Goal: Transaction & Acquisition: Purchase product/service

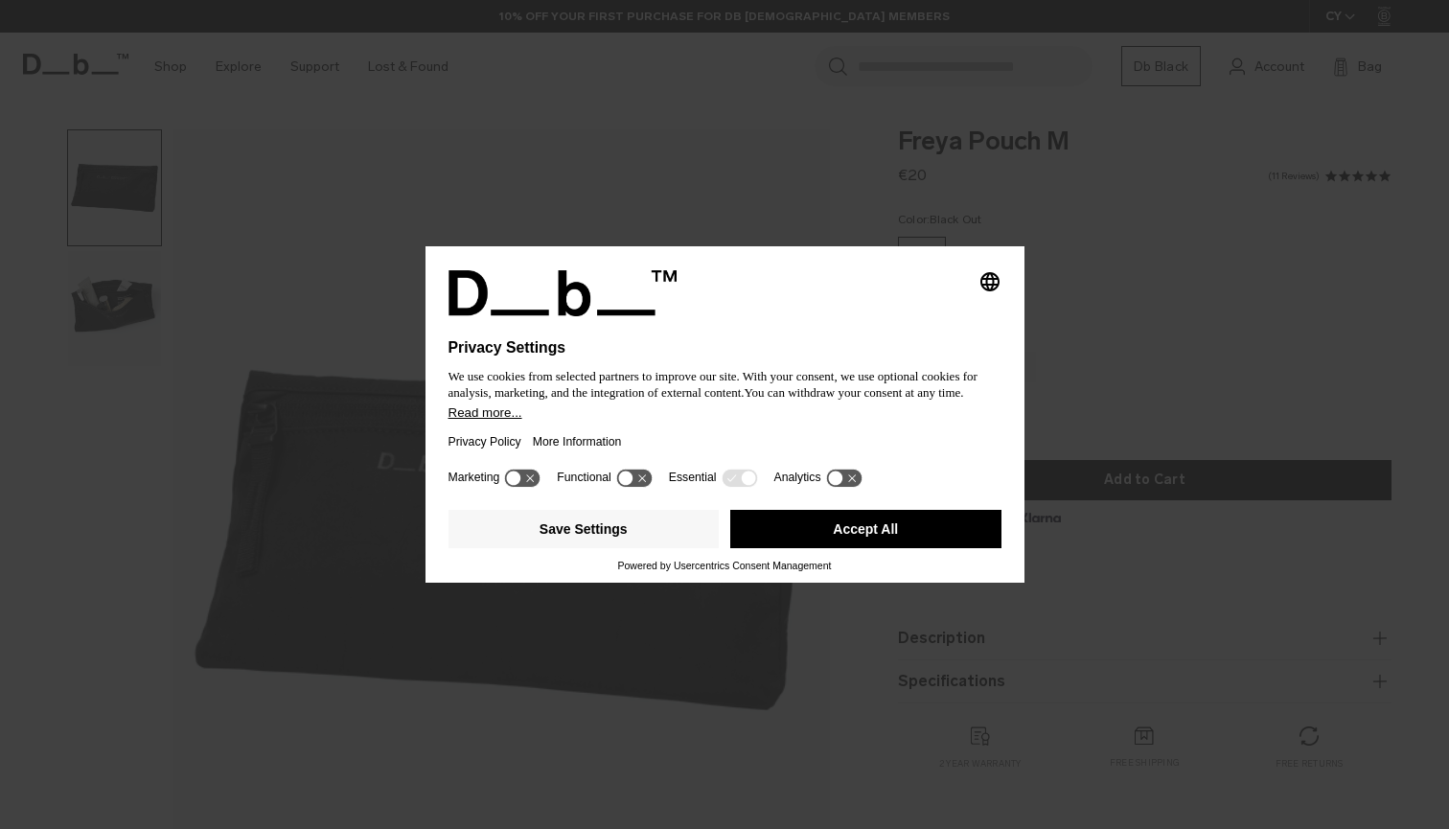
click at [819, 536] on button "Accept All" at bounding box center [865, 529] width 271 height 38
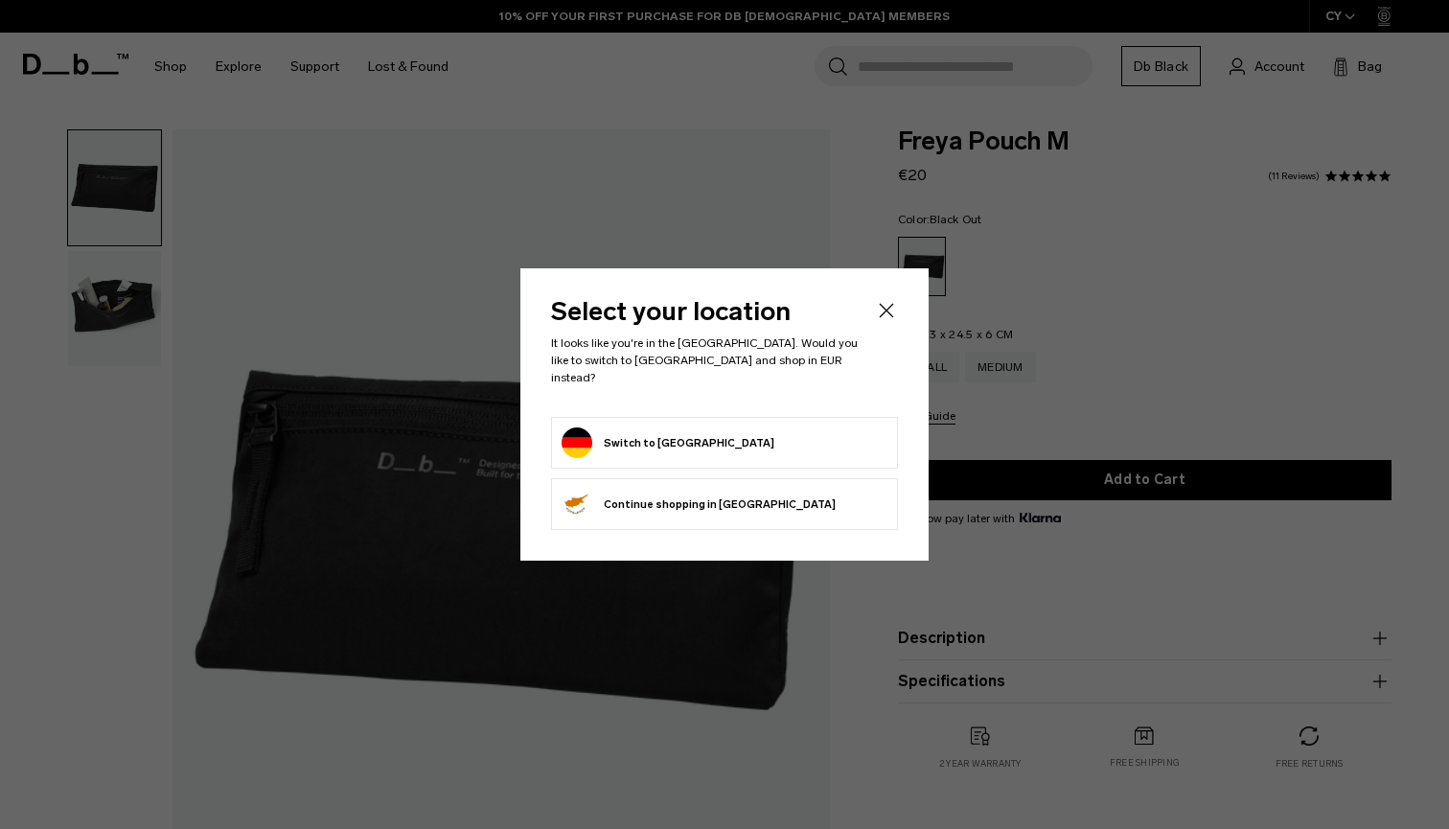
click at [731, 437] on form "Switch to Germany" at bounding box center [725, 442] width 326 height 31
click at [670, 436] on button "Switch to Germany" at bounding box center [668, 442] width 213 height 31
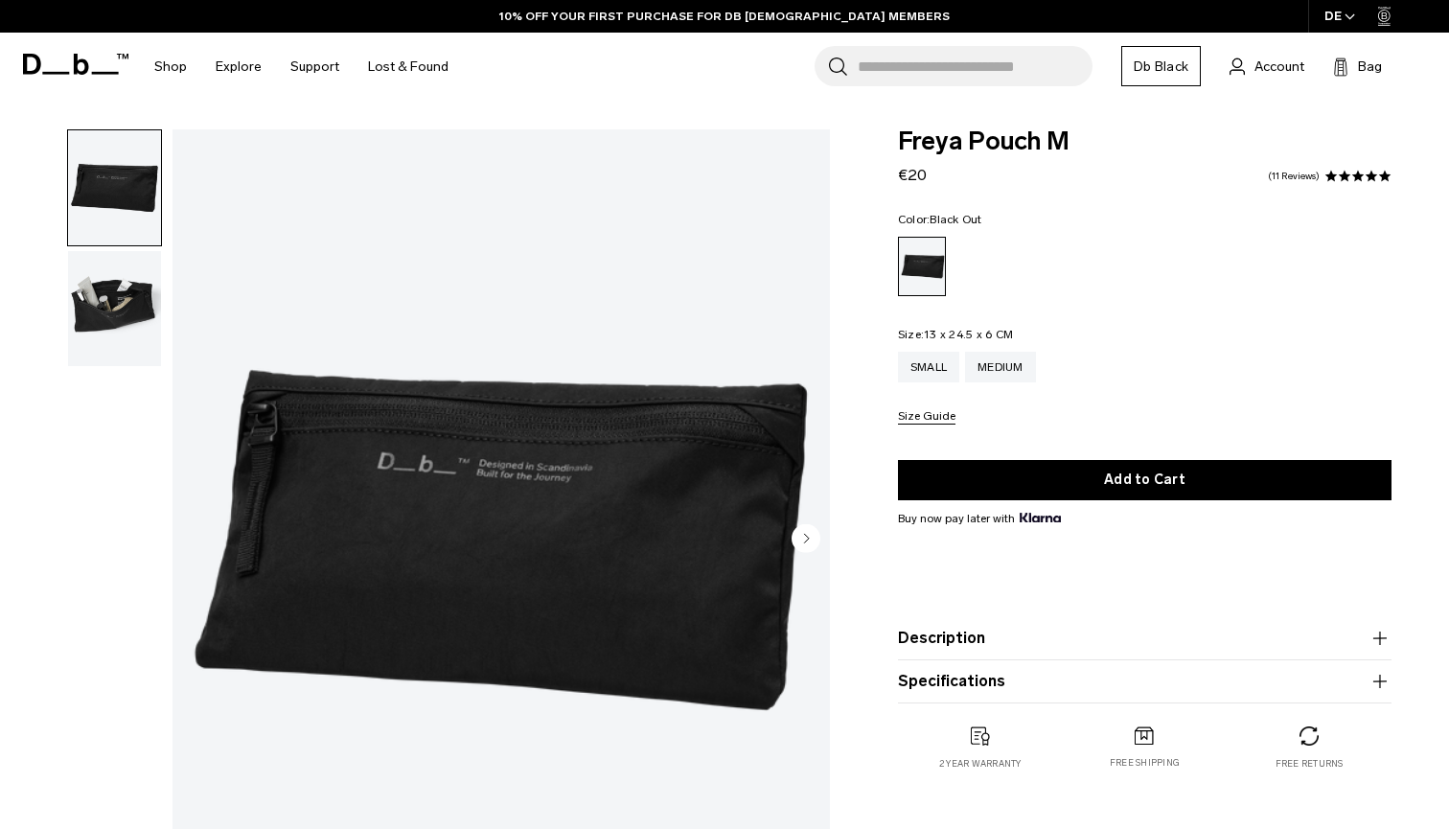
click at [111, 318] on img "button" at bounding box center [114, 308] width 93 height 115
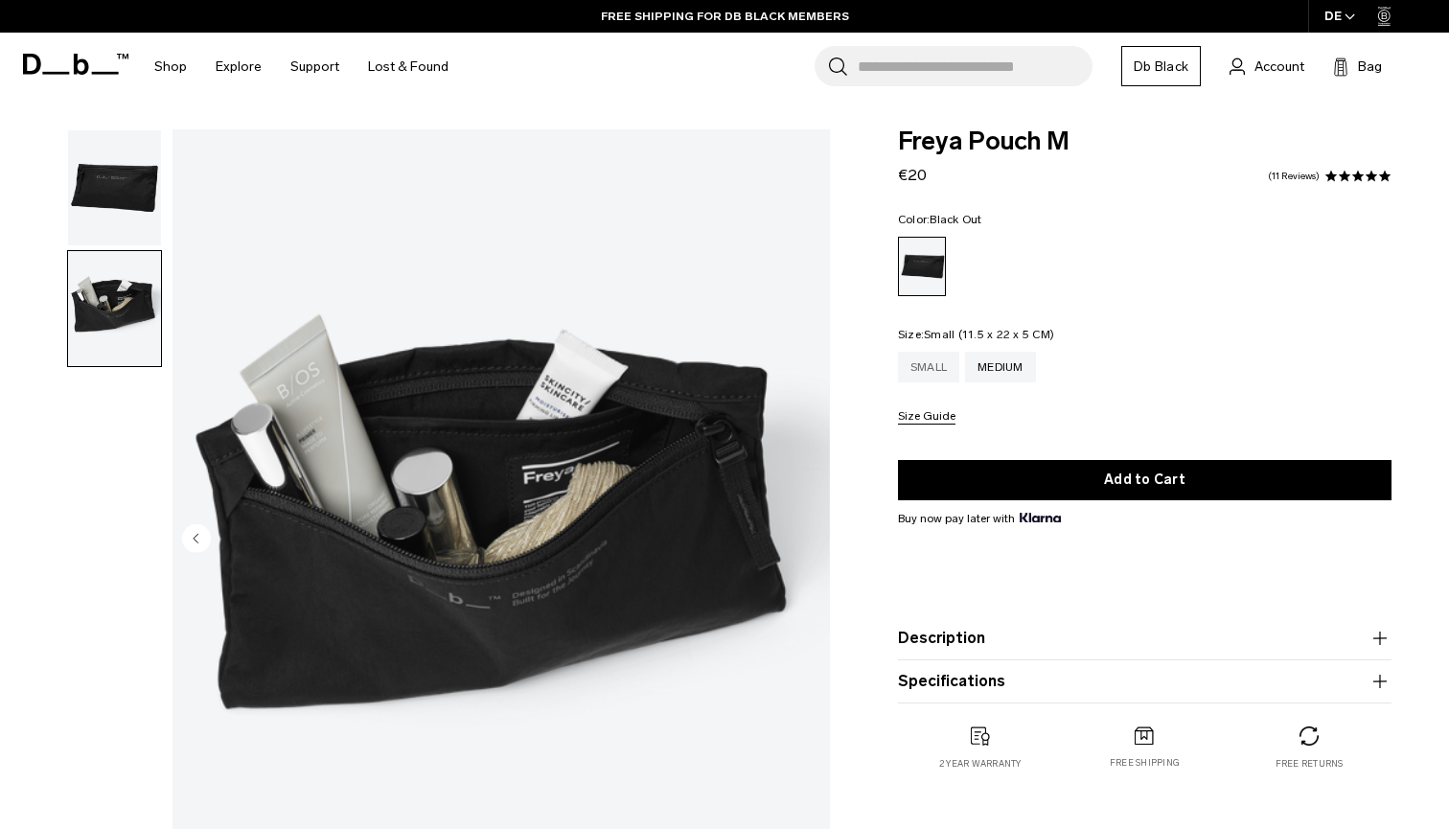
click at [931, 361] on div "Small" at bounding box center [928, 367] width 61 height 31
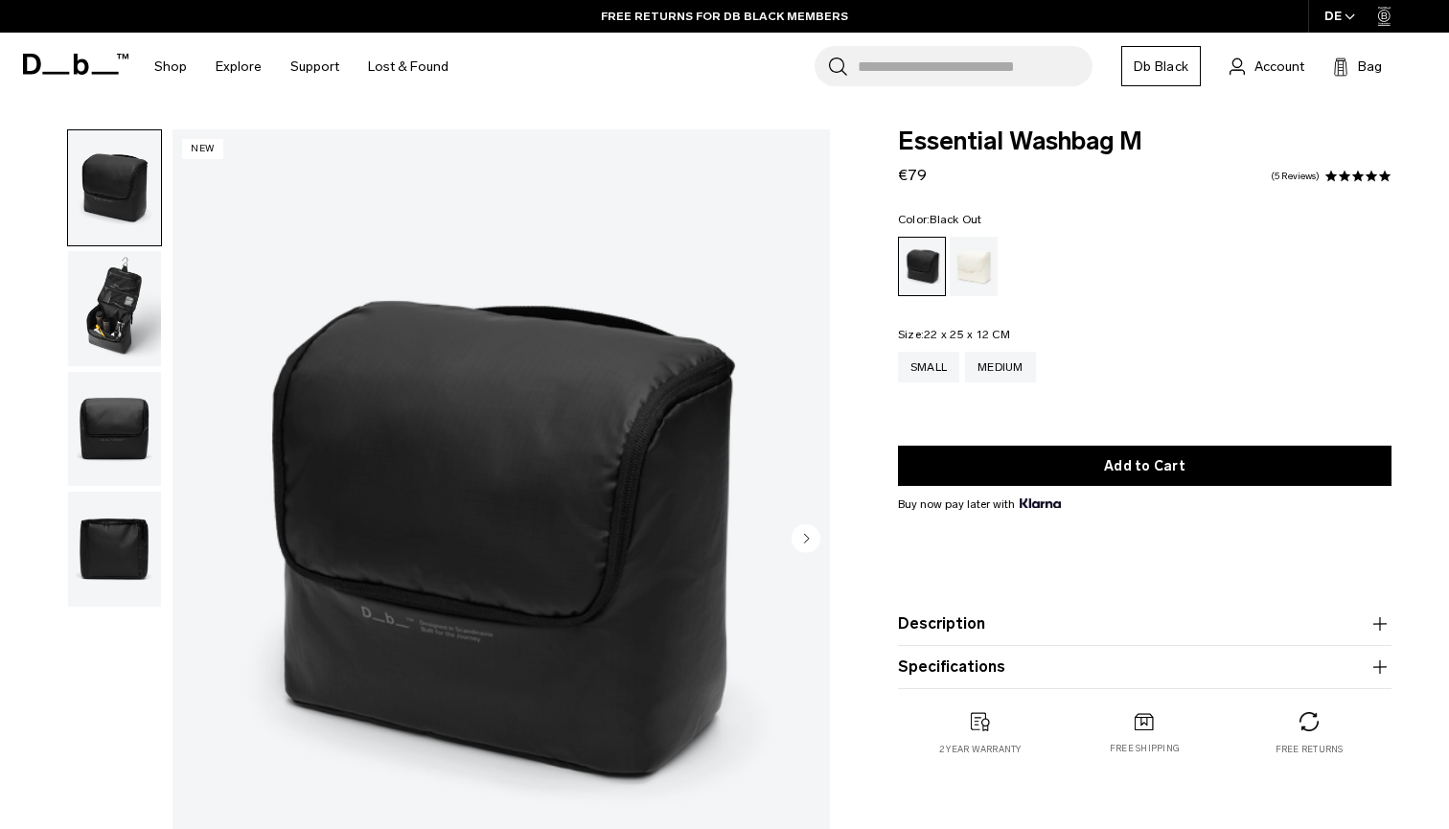
click at [118, 451] on img "button" at bounding box center [114, 429] width 93 height 115
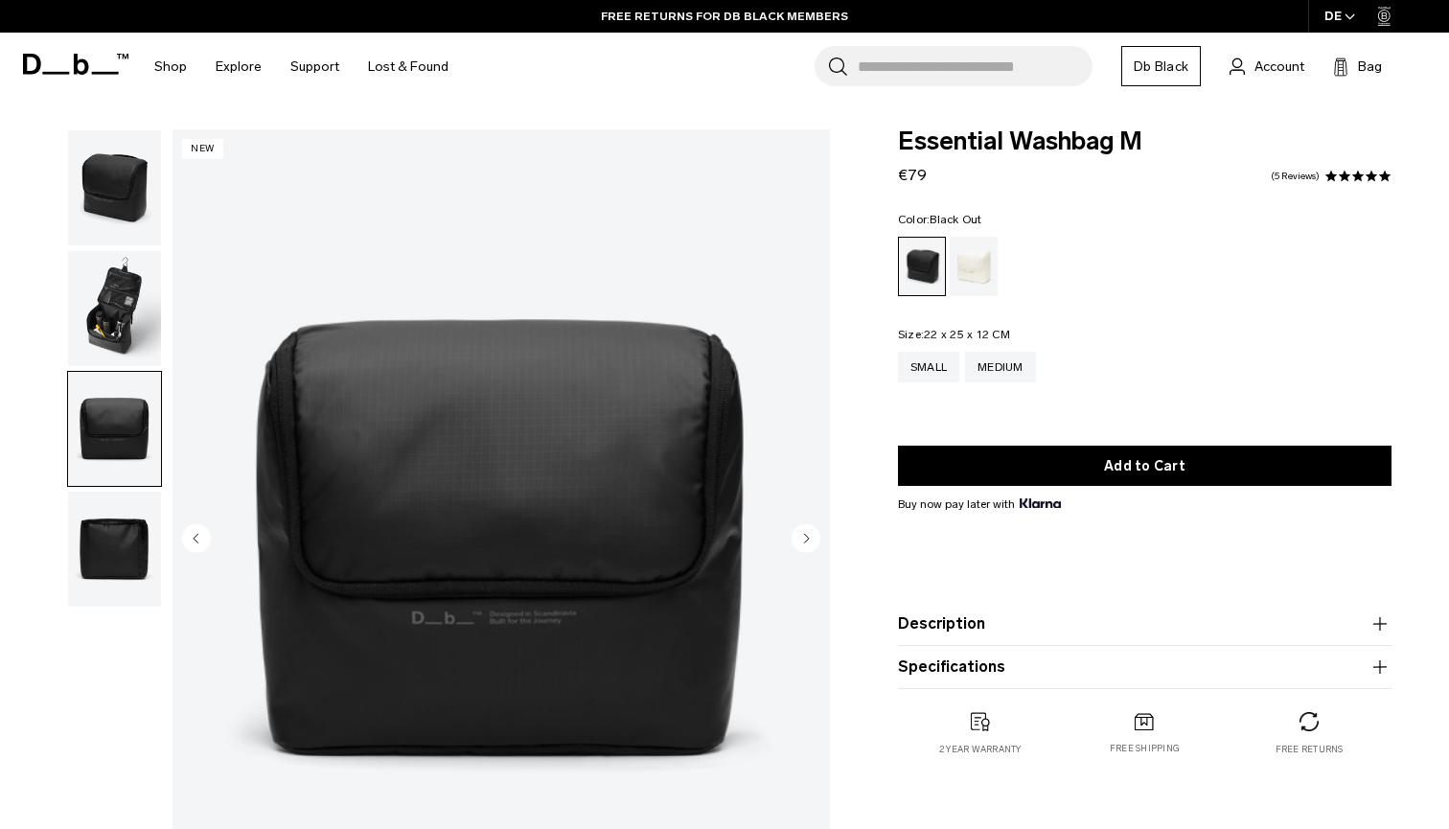
click at [138, 552] on img "button" at bounding box center [114, 549] width 93 height 115
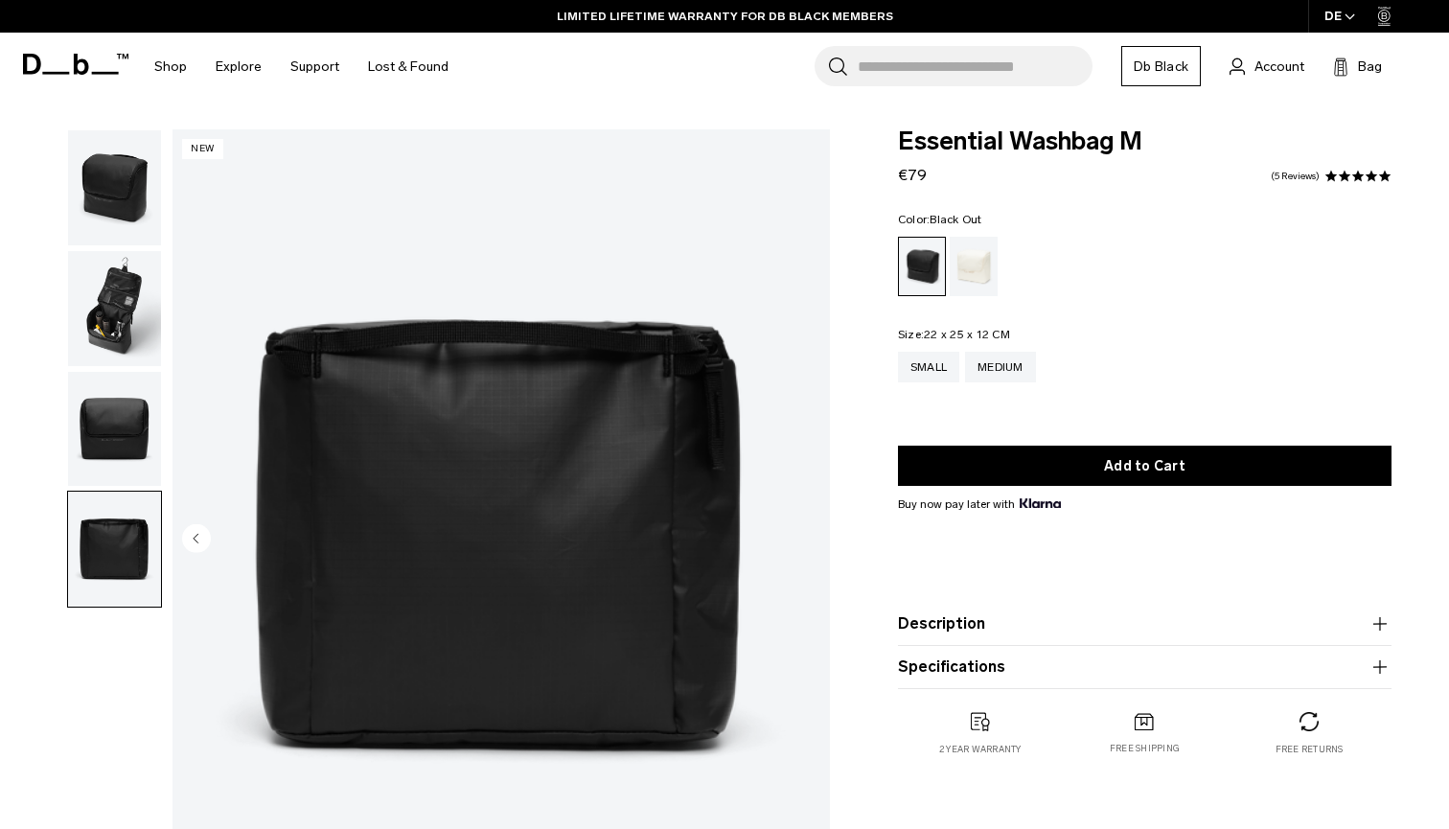
click at [112, 298] on img "button" at bounding box center [114, 308] width 93 height 115
